Goal: Information Seeking & Learning: Learn about a topic

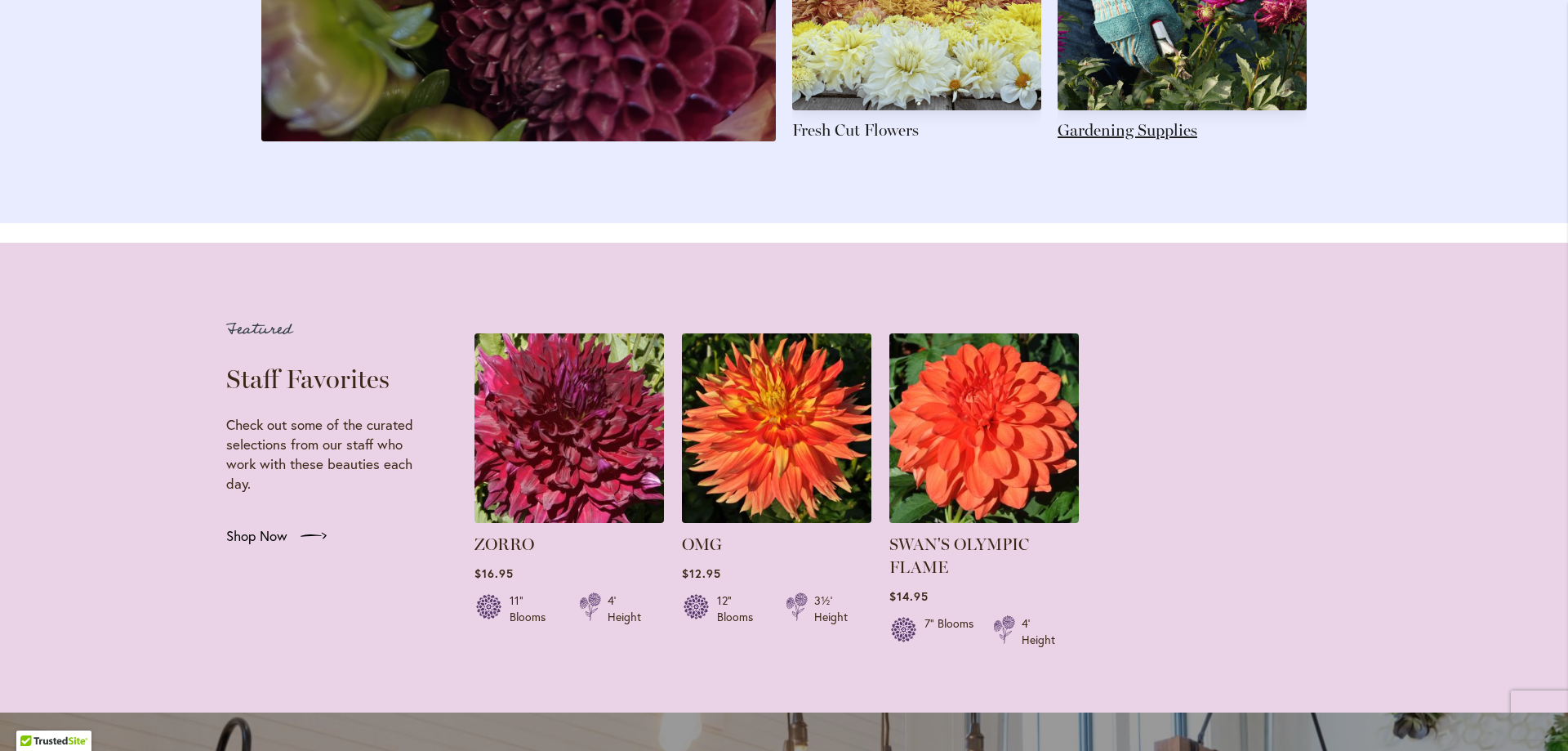
scroll to position [2891, 0]
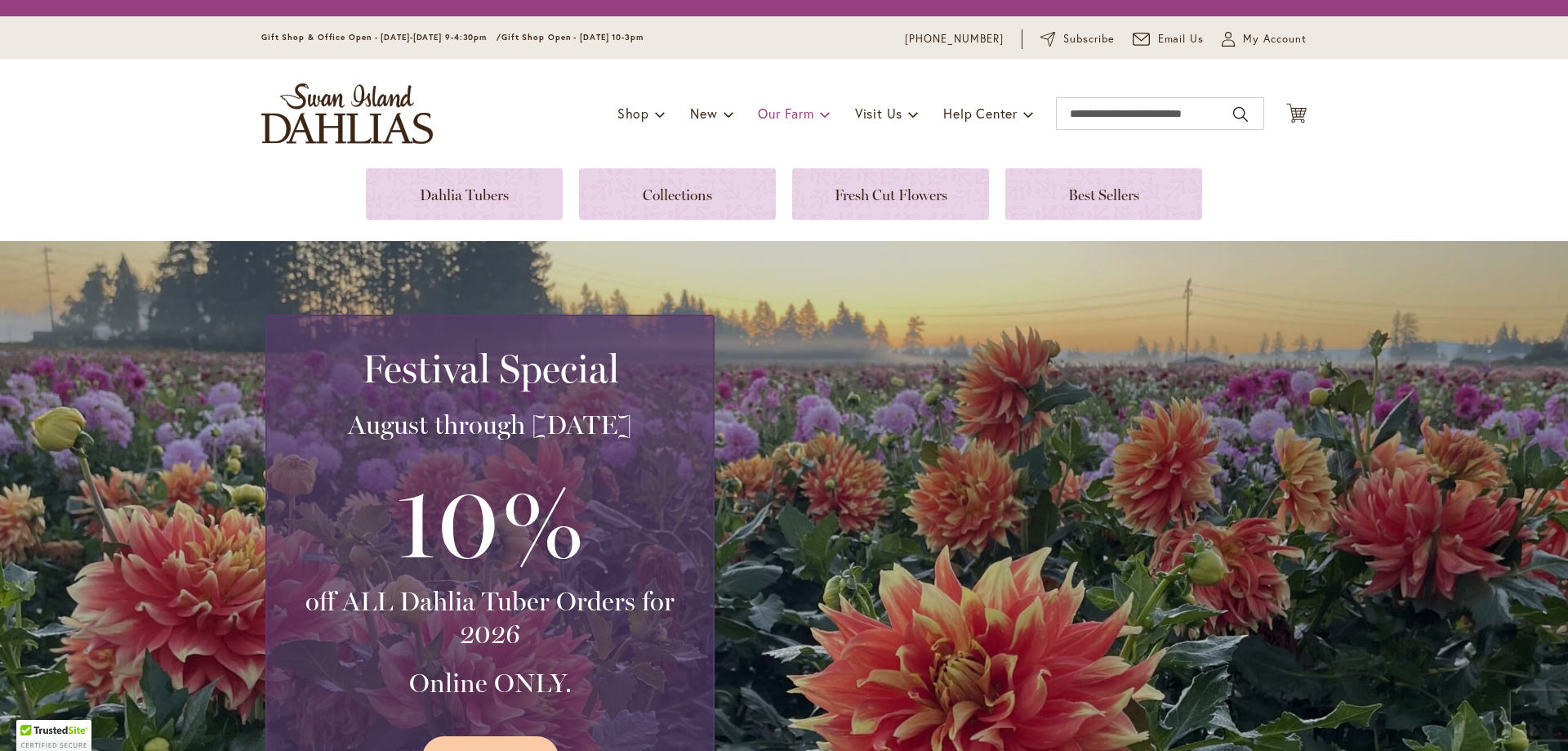
click at [784, 112] on div "Toggle Nav Shop Dahlia Tubers Collections Fresh Cut Dahlias Gardening Supplies …" at bounding box center [784, 114] width 1078 height 109
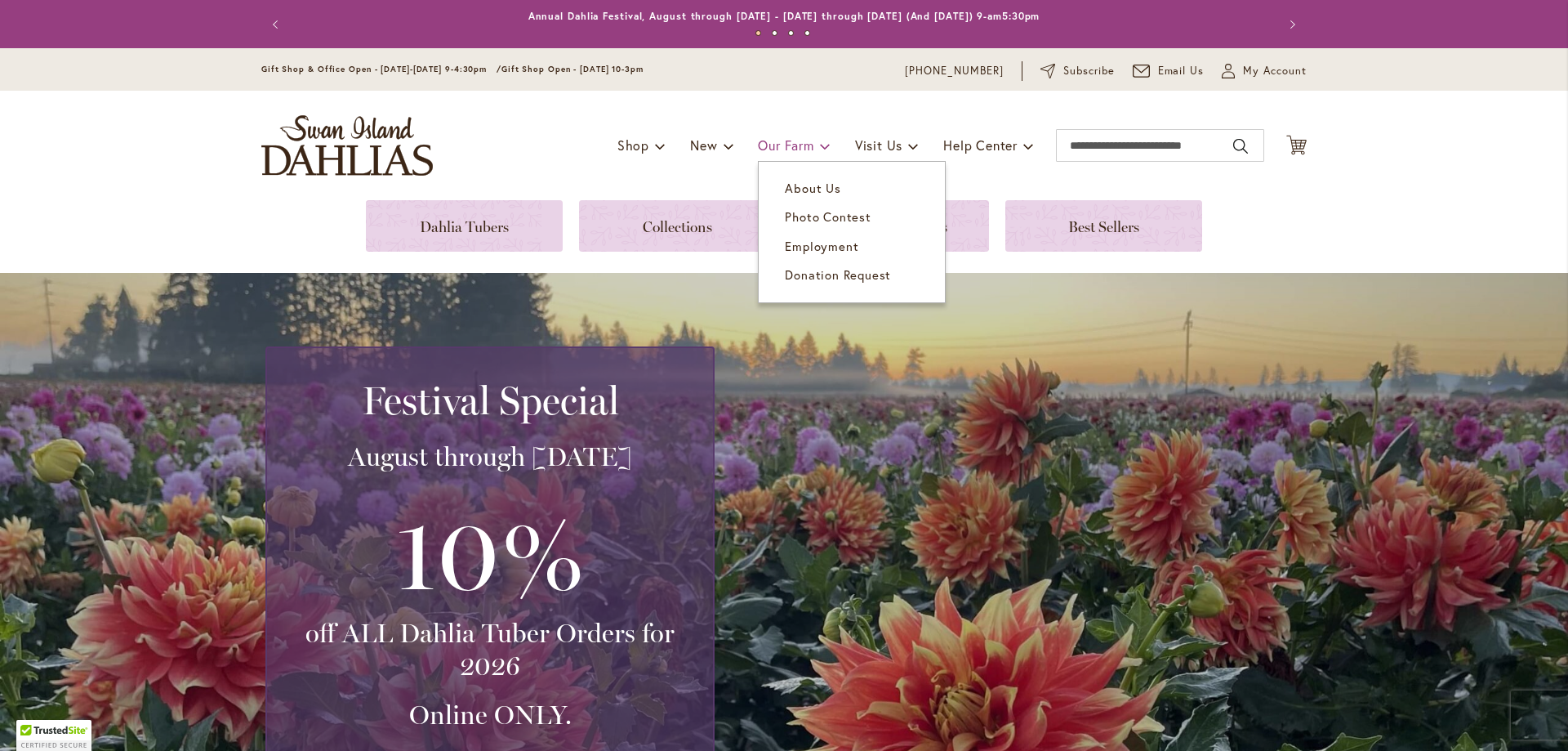
click at [777, 144] on span "Our Farm" at bounding box center [785, 145] width 55 height 17
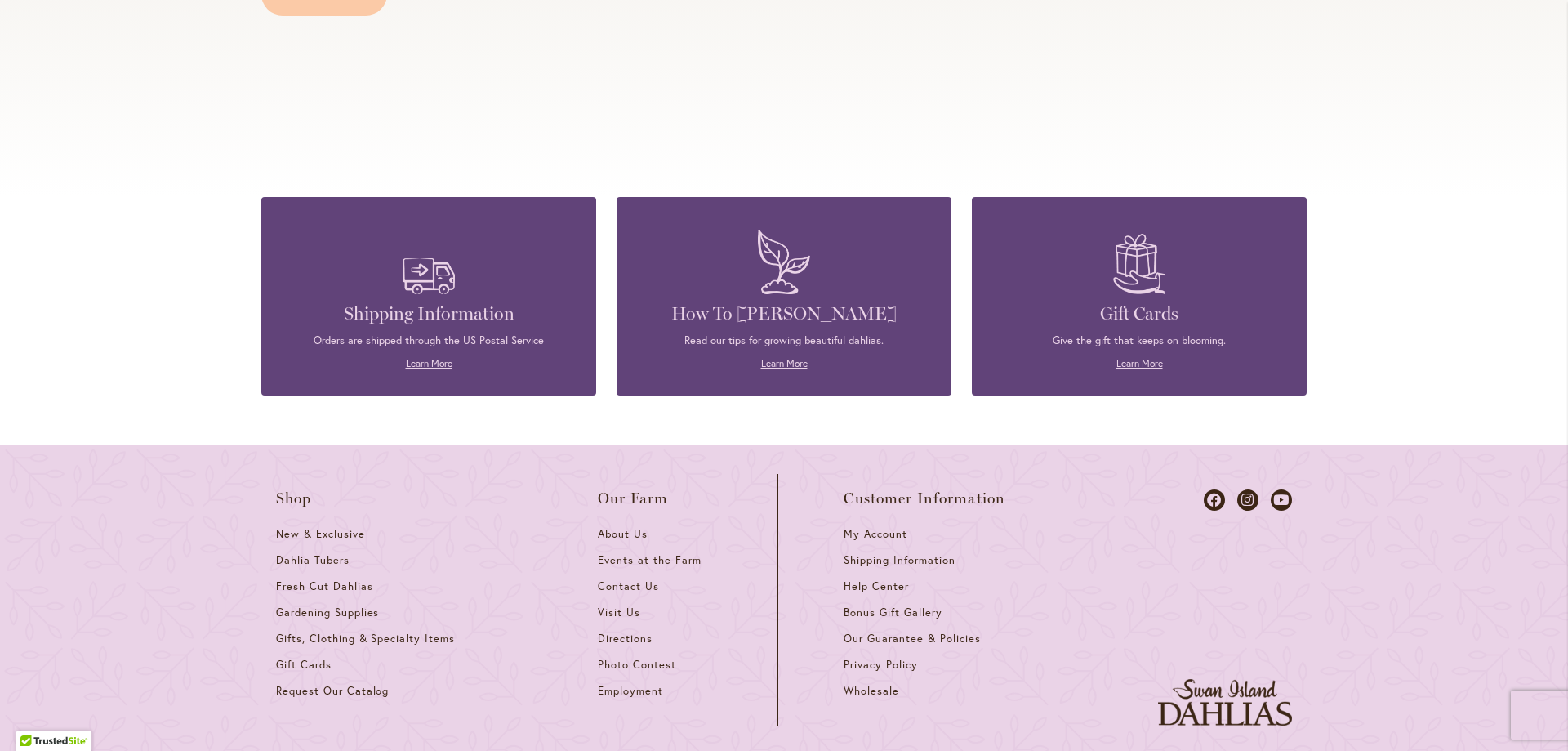
scroll to position [1962, 0]
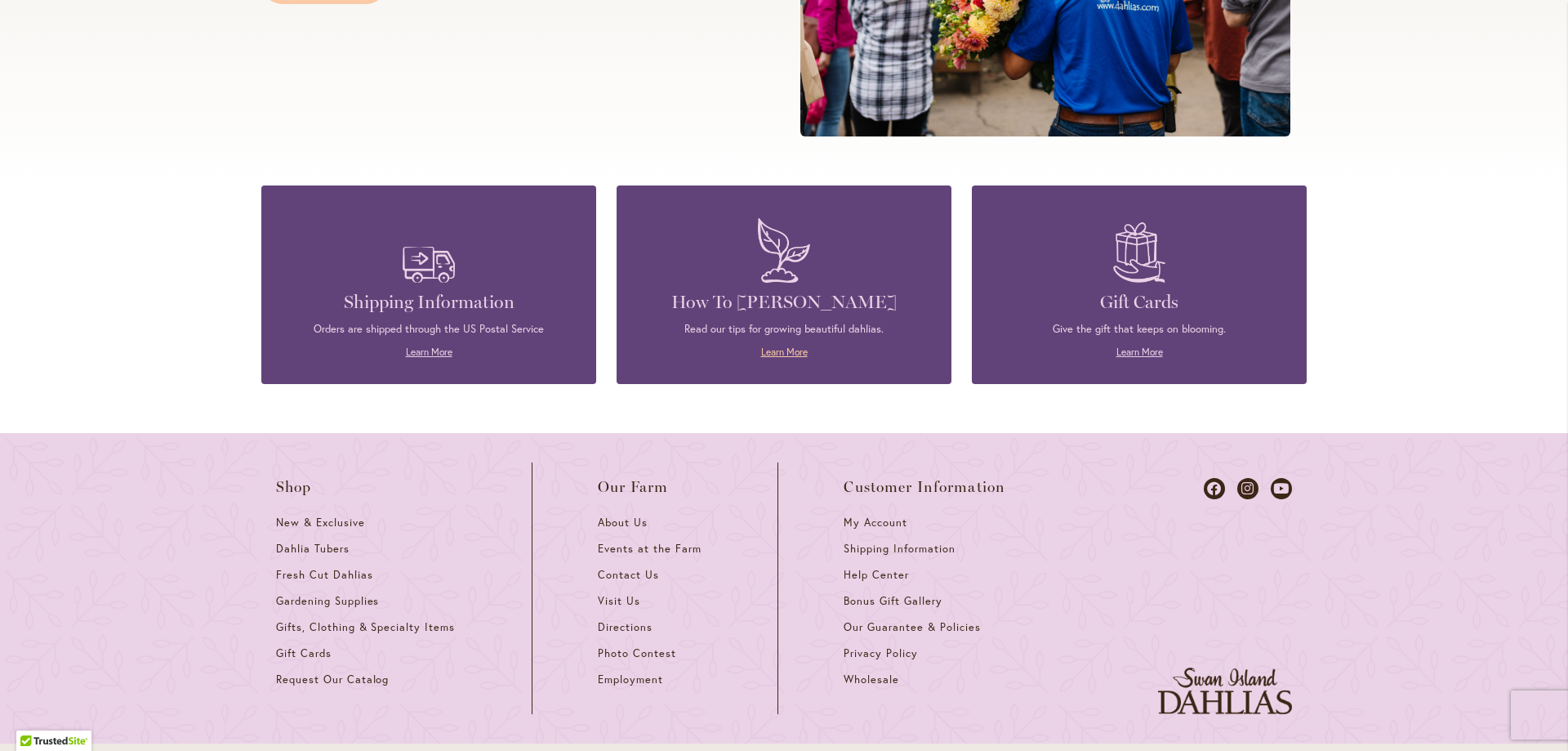
click at [794, 349] on link "Learn More" at bounding box center [784, 352] width 47 height 12
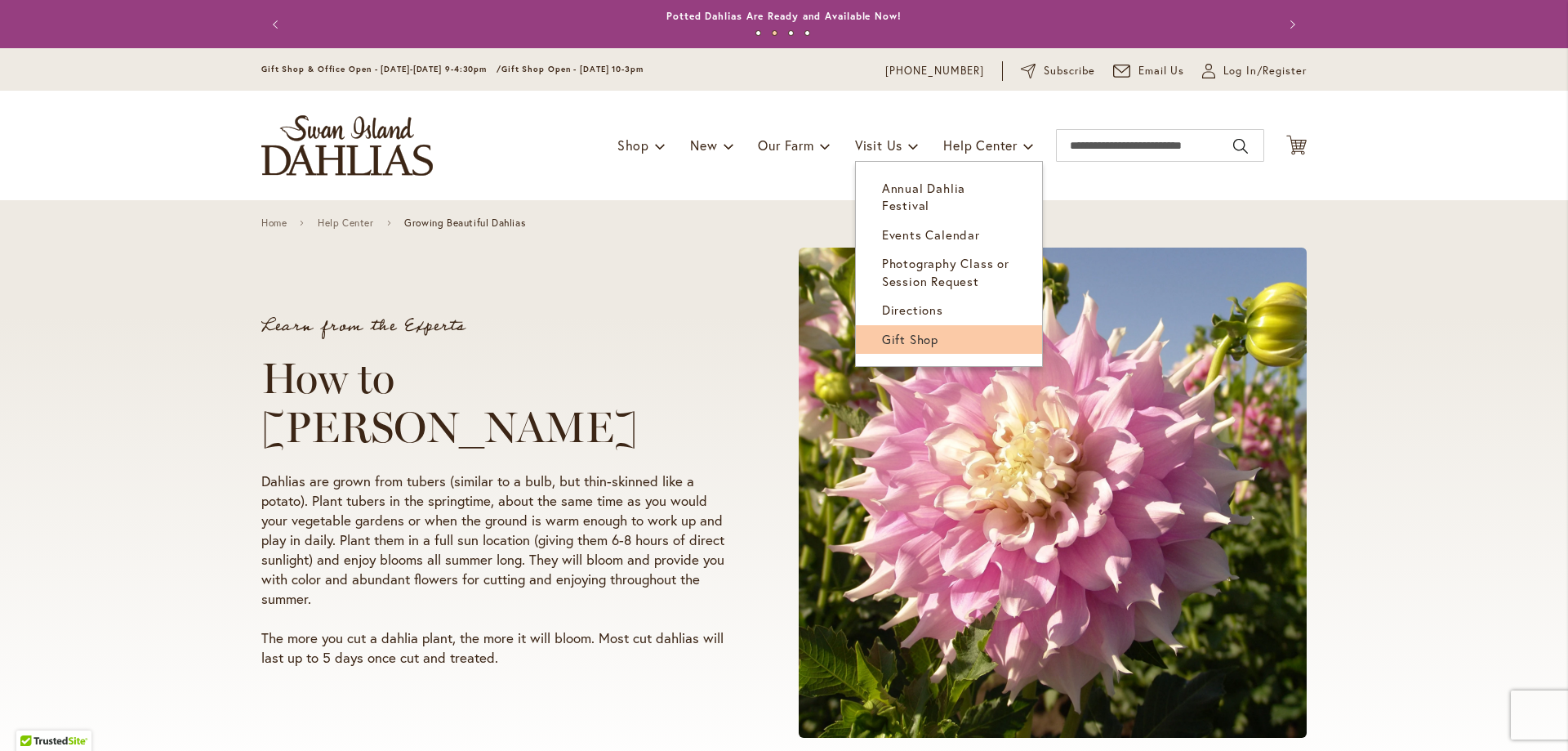
click at [890, 331] on span "Gift Shop" at bounding box center [910, 339] width 56 height 16
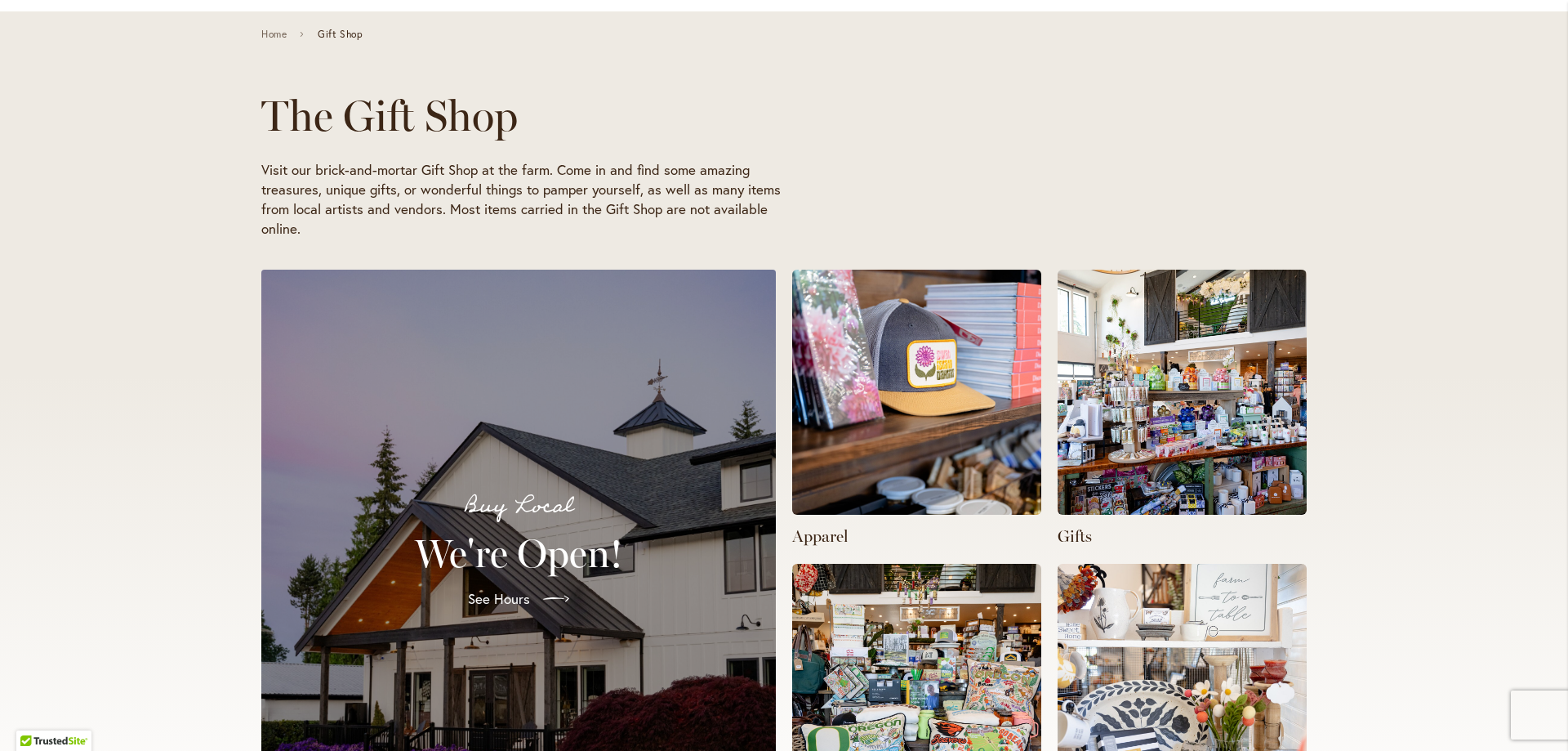
scroll to position [327, 0]
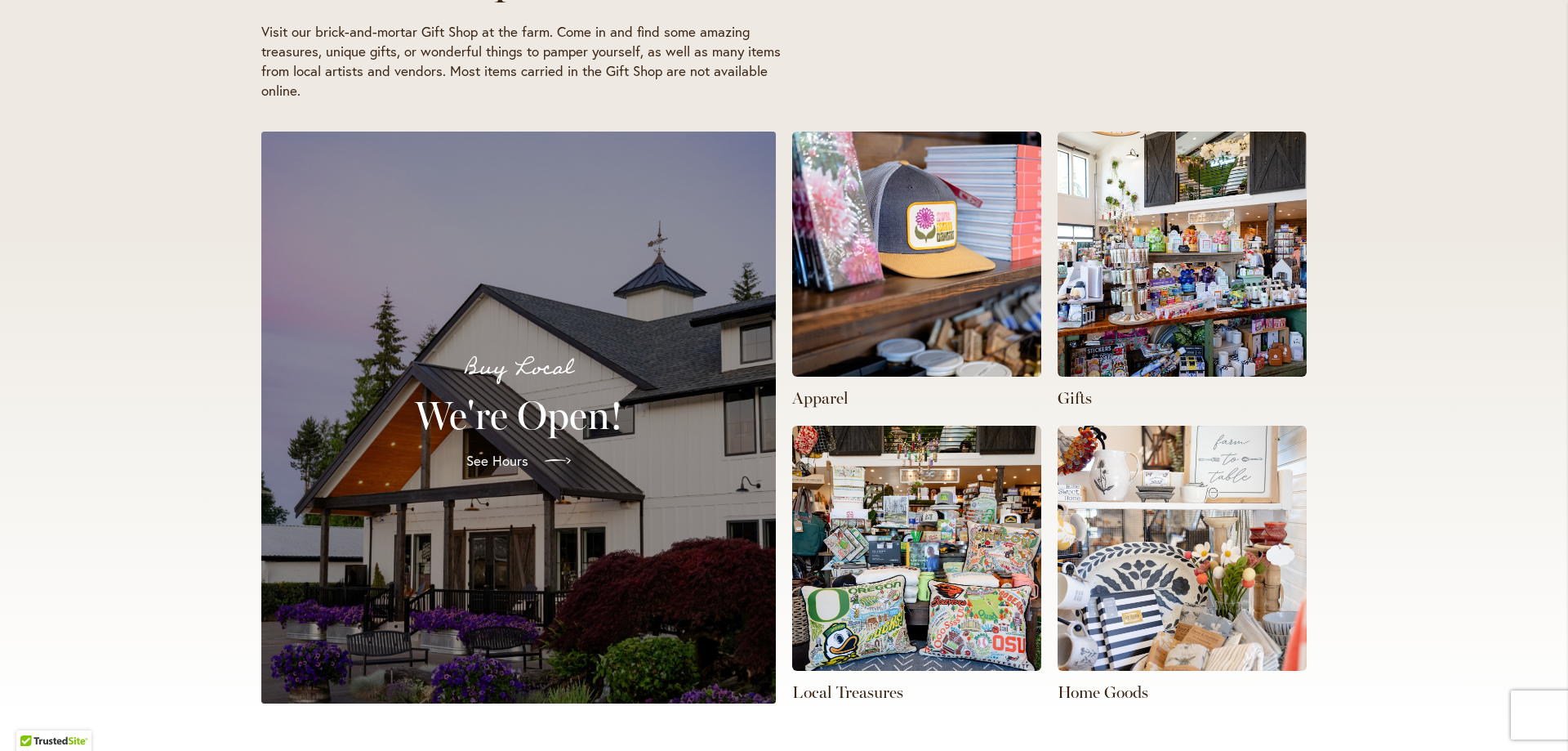
click at [500, 464] on span "See Hours" at bounding box center [498, 460] width 62 height 20
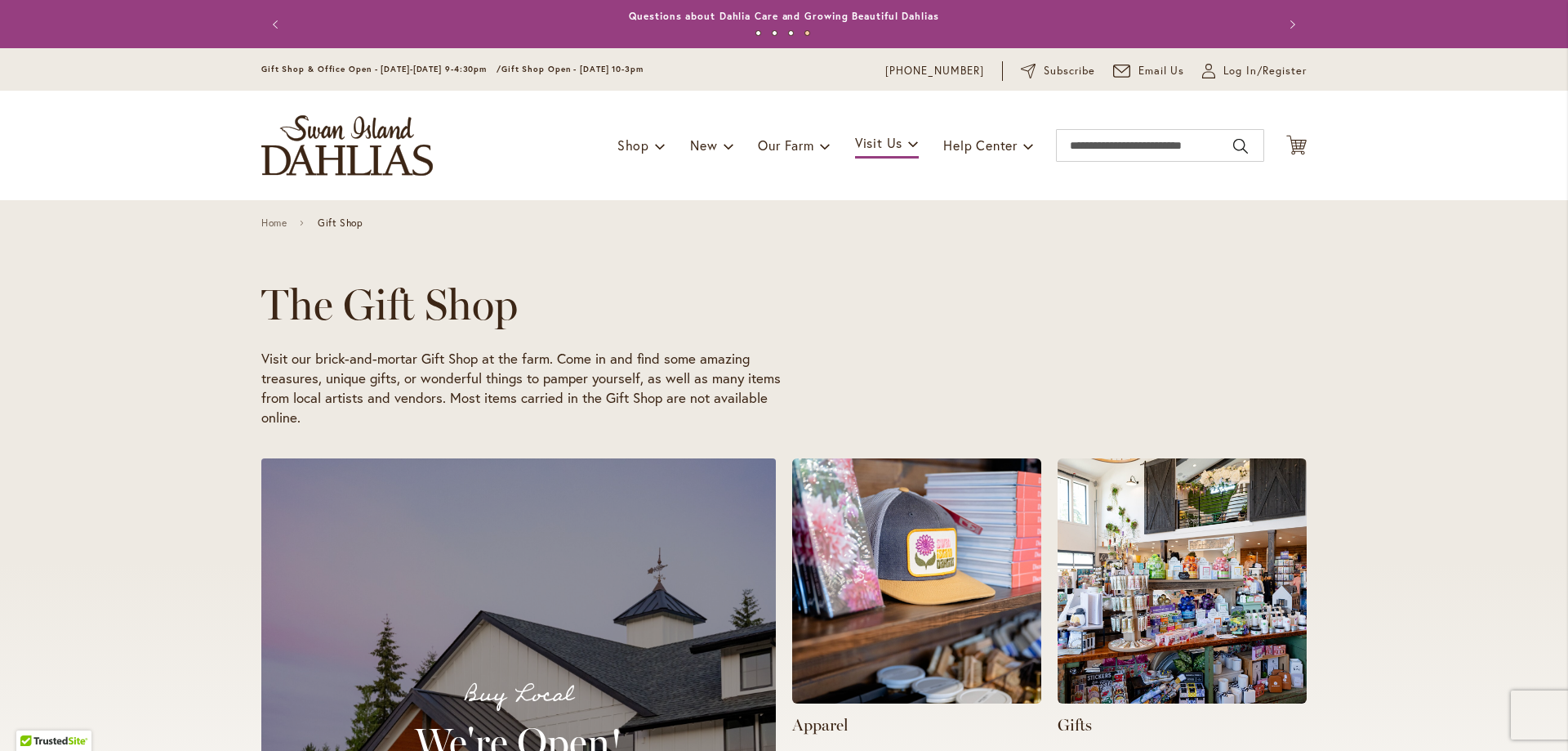
scroll to position [0, 519]
drag, startPoint x: 998, startPoint y: 147, endPoint x: 823, endPoint y: 350, distance: 268.0
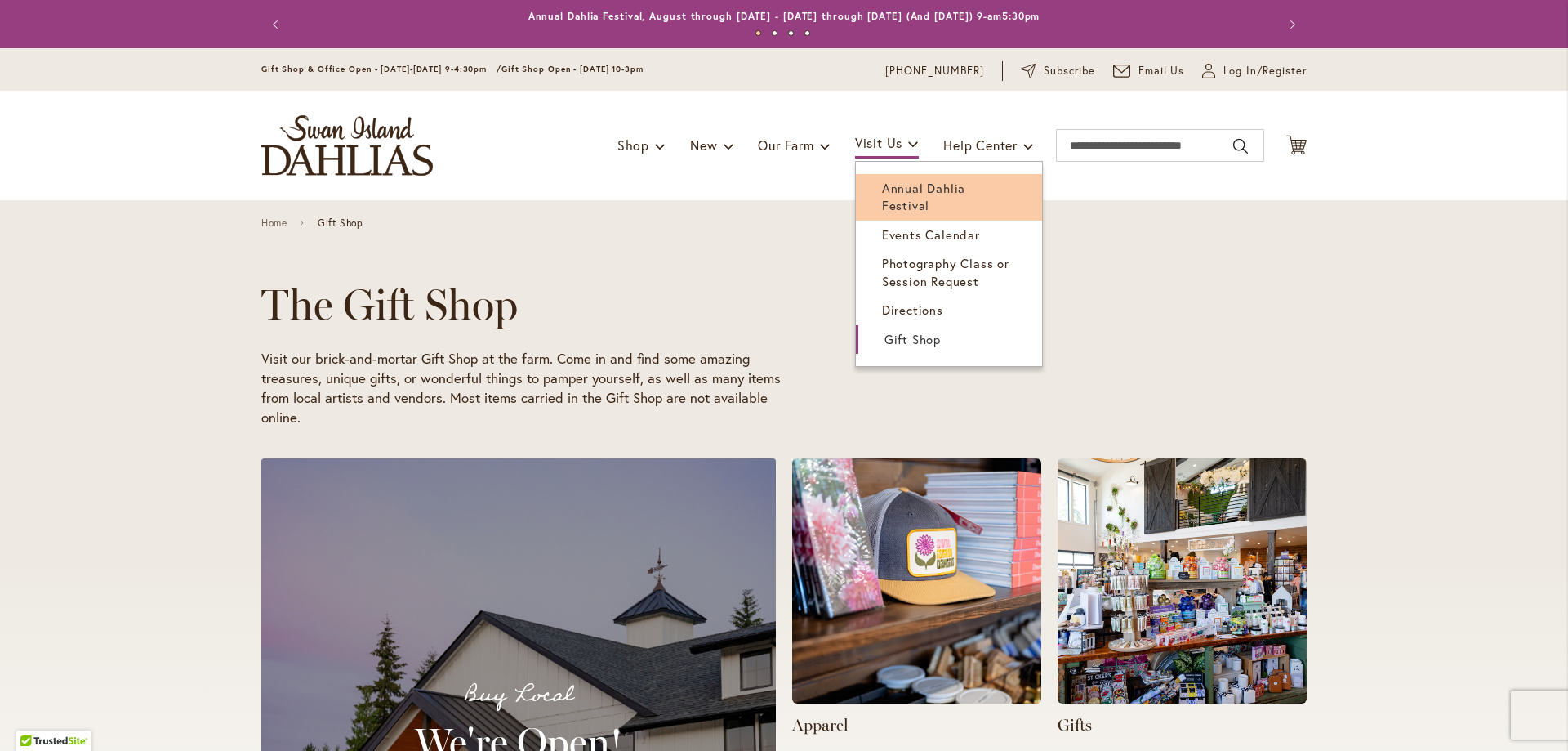
scroll to position [0, 1039]
click at [882, 186] on span "Annual Dahlia Festival" at bounding box center [924, 196] width 83 height 34
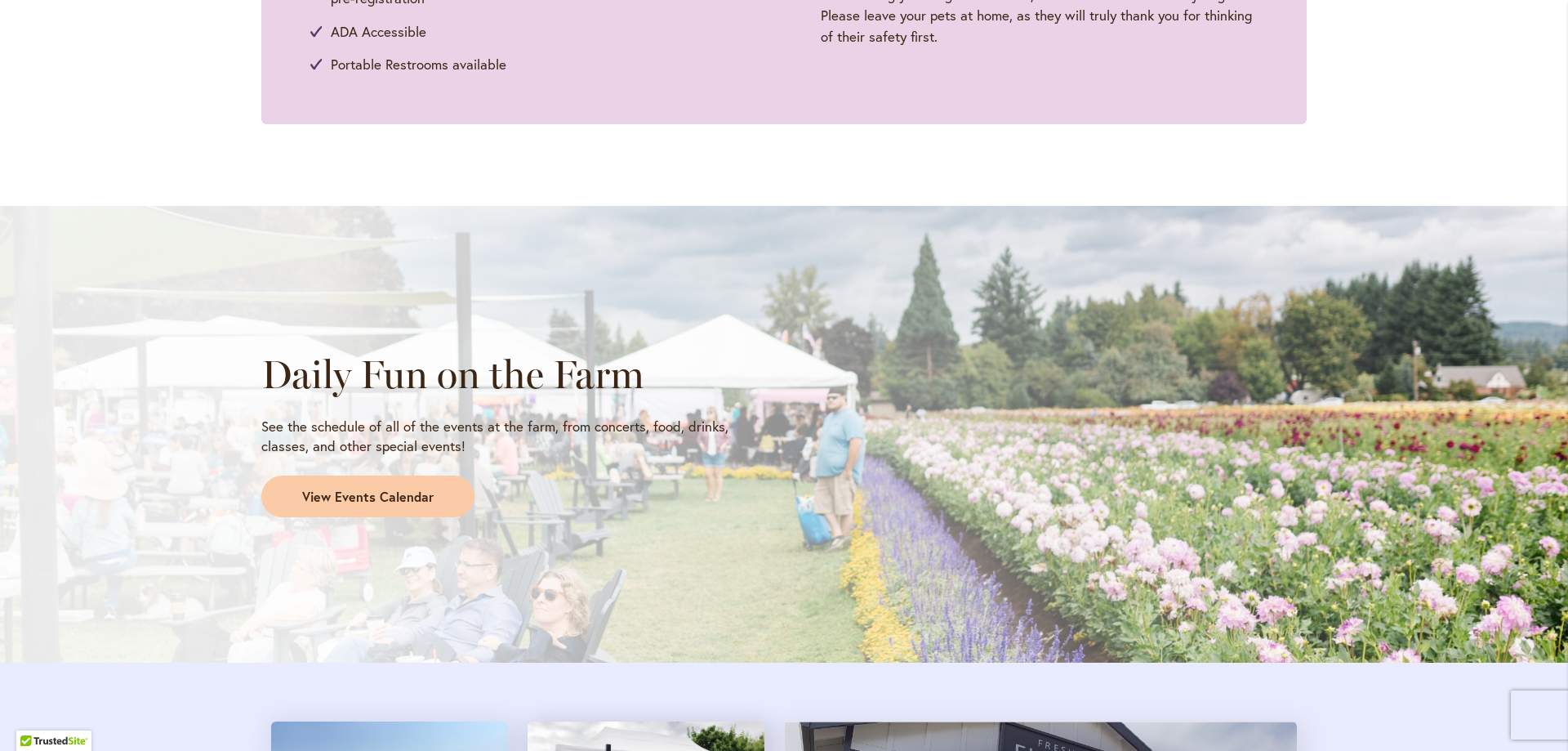
scroll to position [1716, 0]
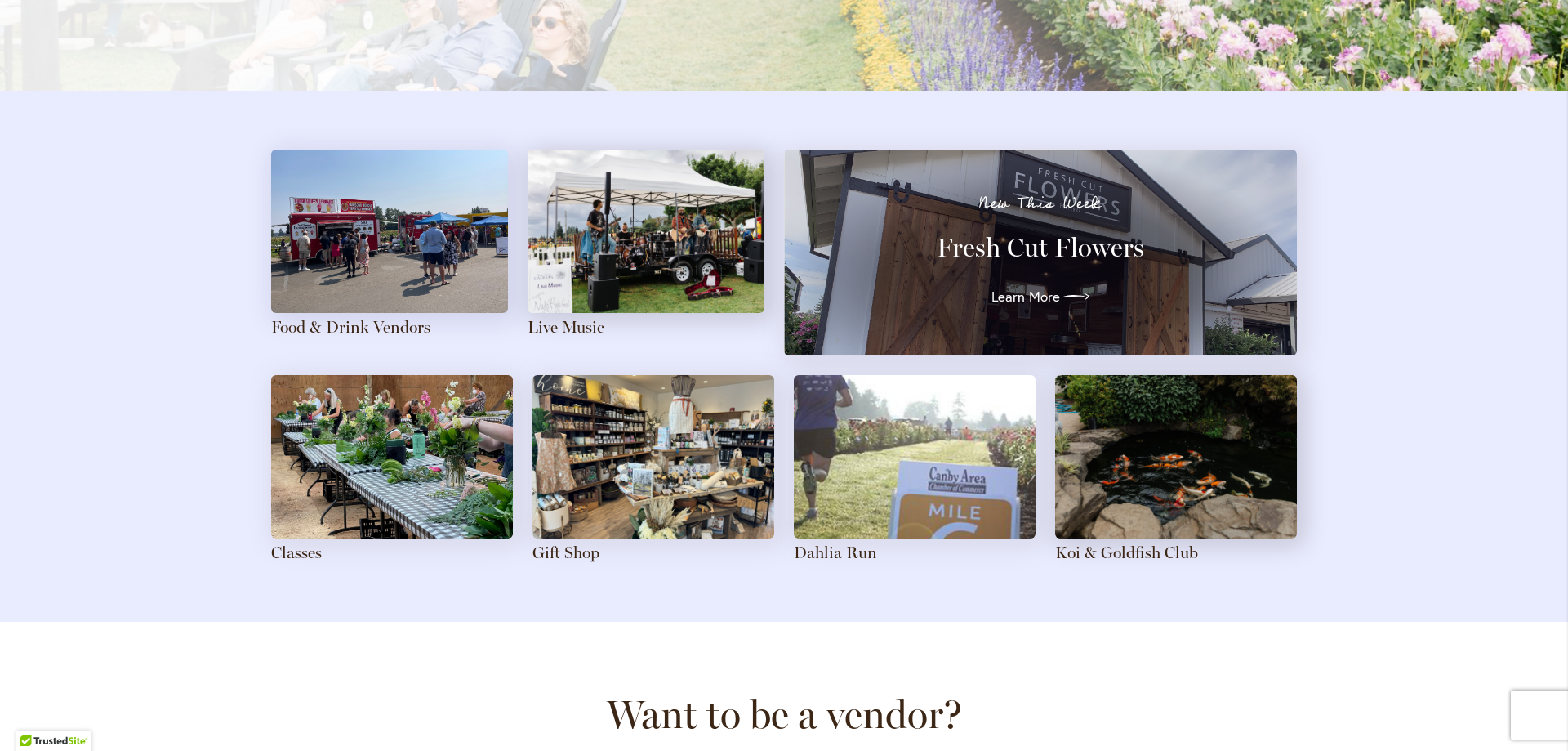
click at [404, 278] on img at bounding box center [389, 231] width 237 height 163
